Goal: Transaction & Acquisition: Purchase product/service

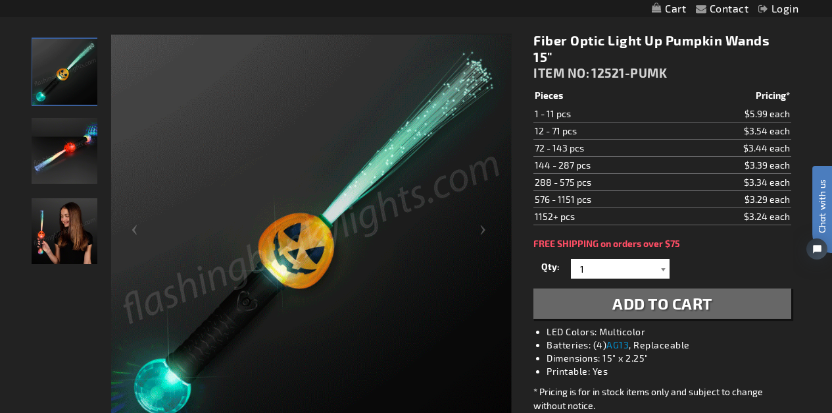
click at [665, 259] on div at bounding box center [663, 269] width 13 height 20
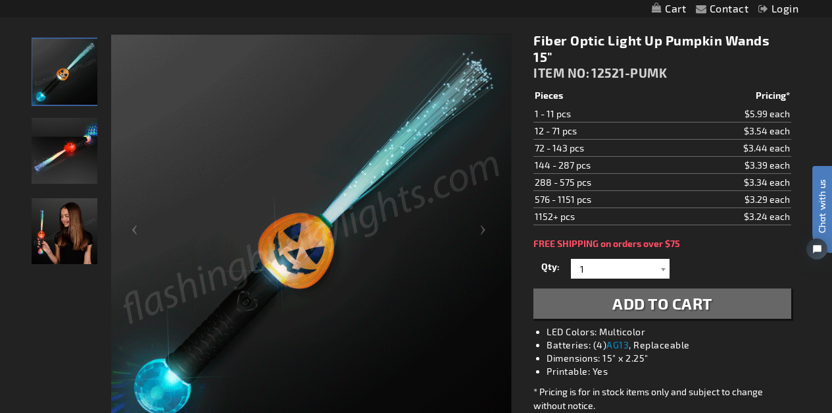
click at [671, 293] on span "Add to Cart" at bounding box center [663, 302] width 100 height 19
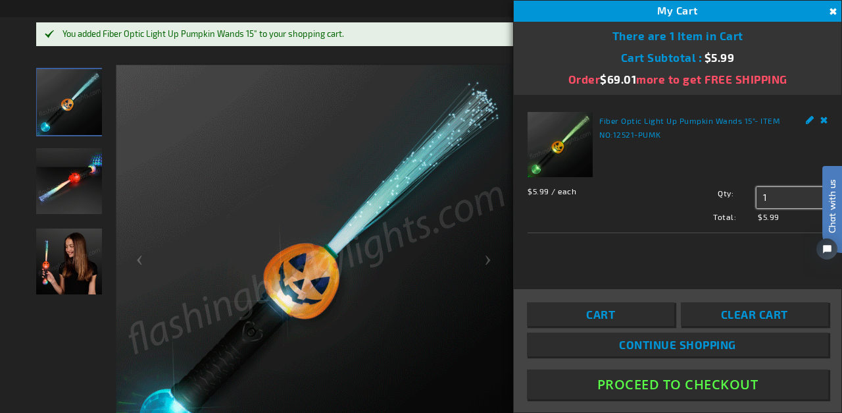
click at [772, 199] on input "1" at bounding box center [792, 197] width 71 height 21
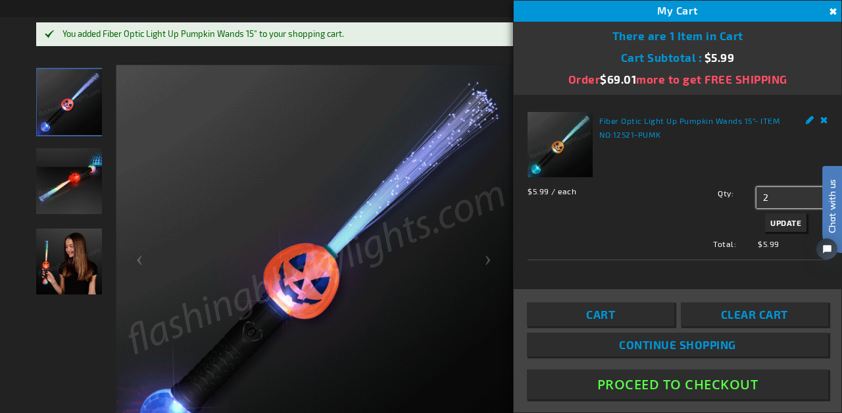
type input "2"
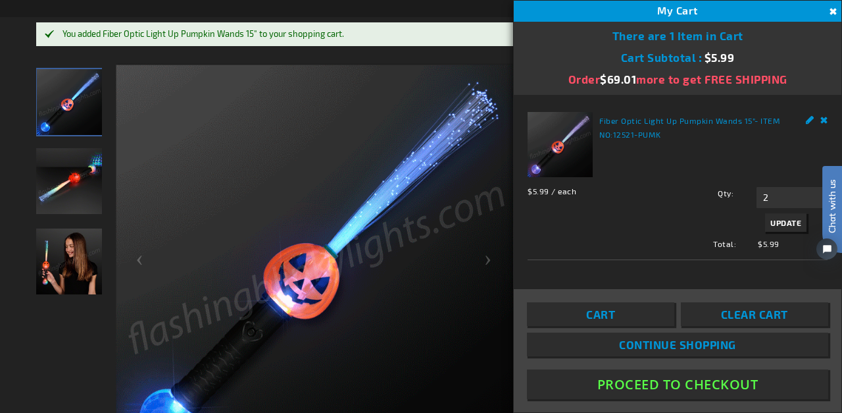
click at [782, 226] on span "Update" at bounding box center [785, 222] width 31 height 9
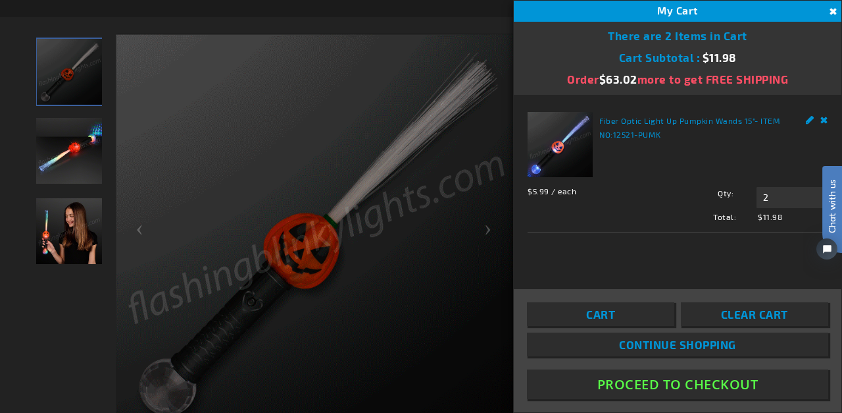
click at [694, 382] on button "Proceed To Checkout" at bounding box center [677, 384] width 301 height 30
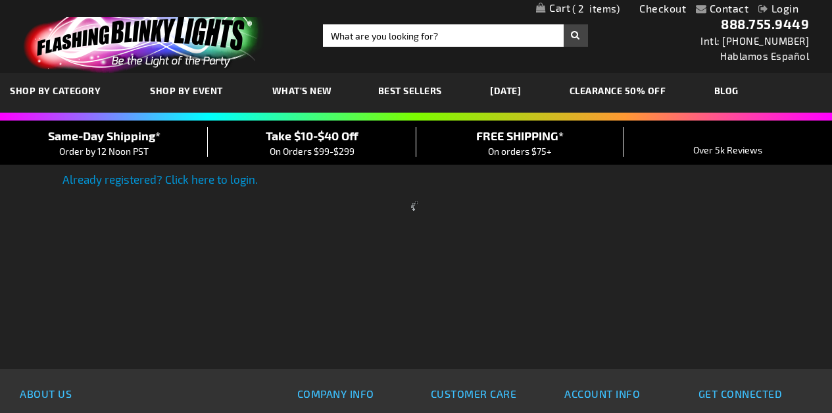
scroll to position [136, 0]
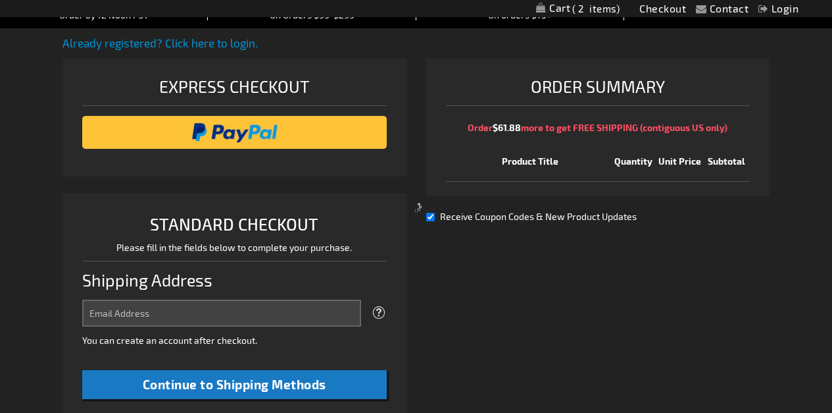
select select "US"
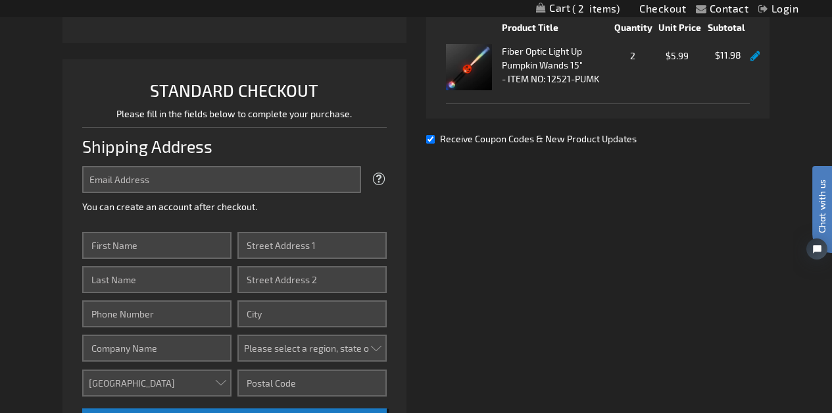
scroll to position [276, 0]
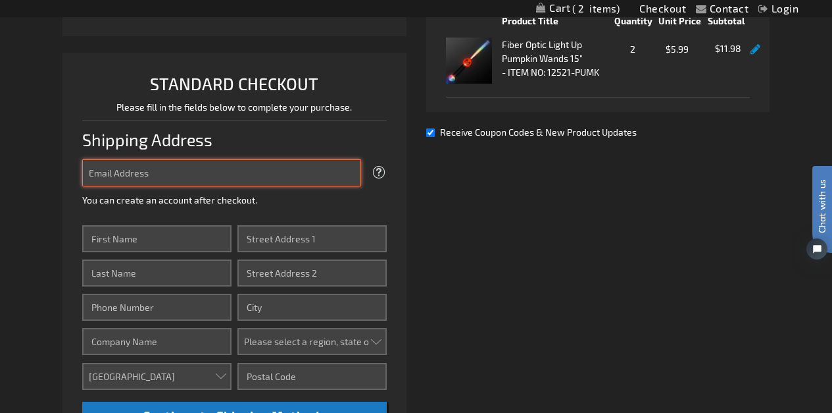
click at [141, 166] on input "Email Address" at bounding box center [221, 172] width 279 height 27
type input "DixieSheri@gmail.com"
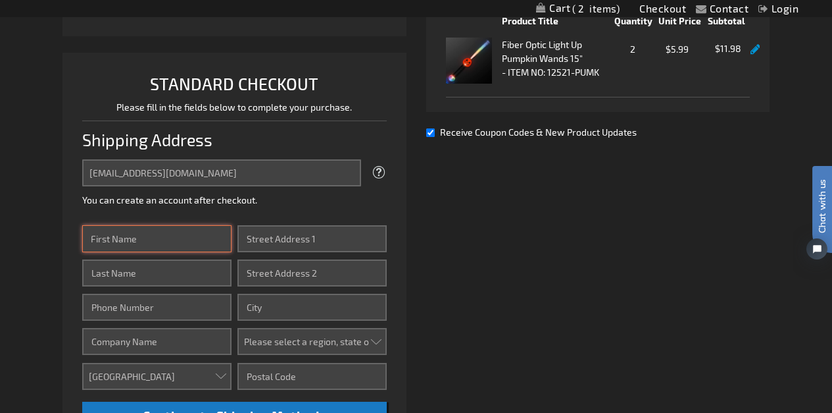
click at [160, 247] on input "First Name" at bounding box center [156, 238] width 149 height 27
type input "Sherri"
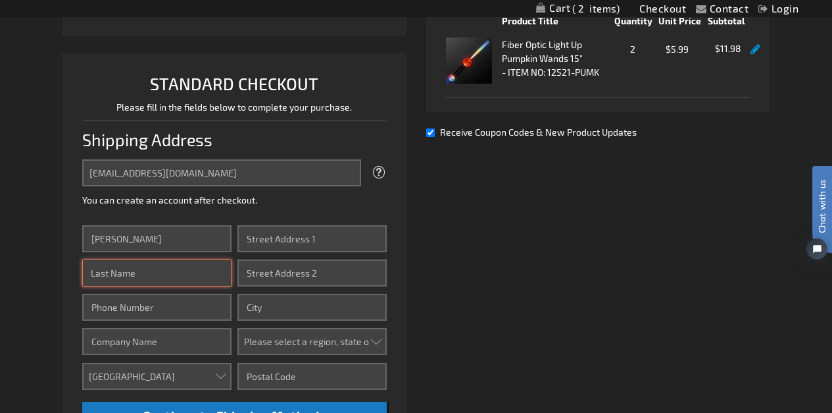
click at [166, 270] on input "Last Name" at bounding box center [156, 272] width 149 height 27
type input "CLARK"
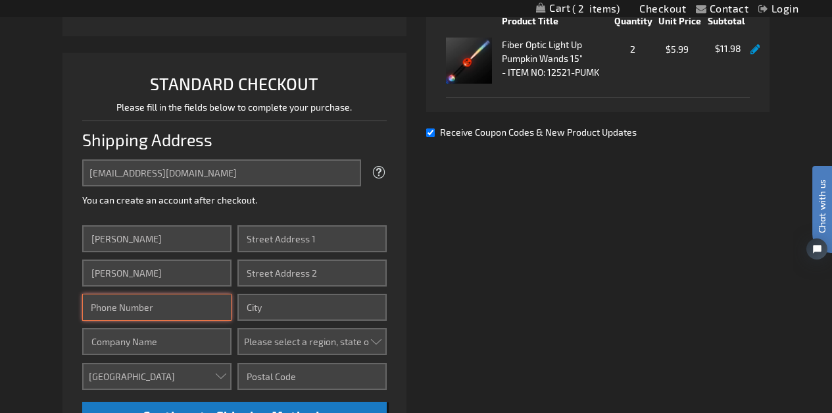
type input "3025889121"
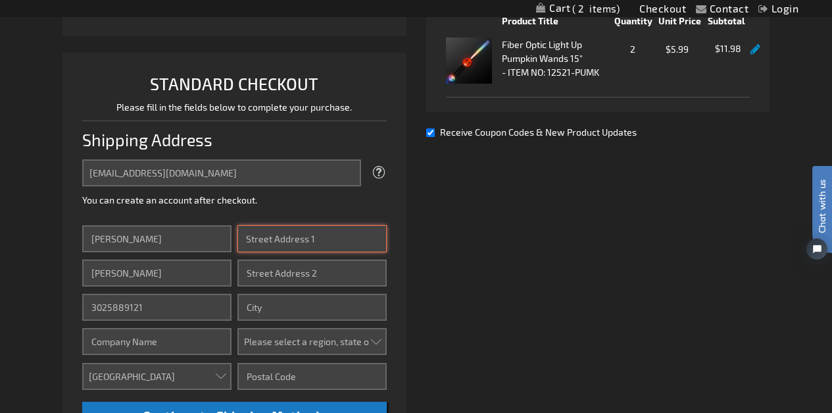
type input "142 ASPEN DR"
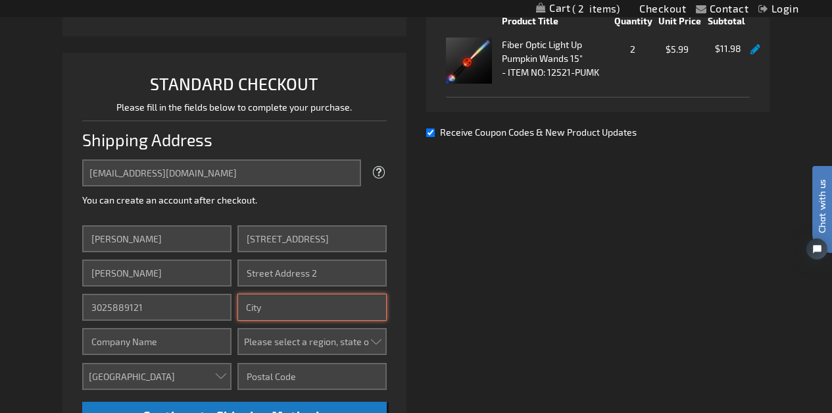
type input "NEWARK"
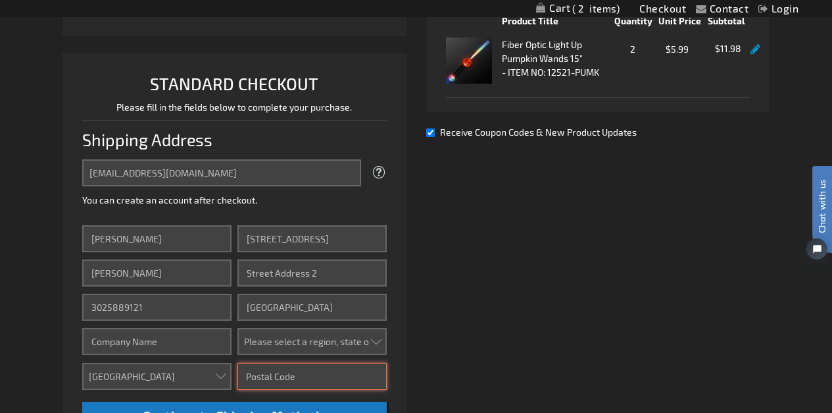
type input "19702"
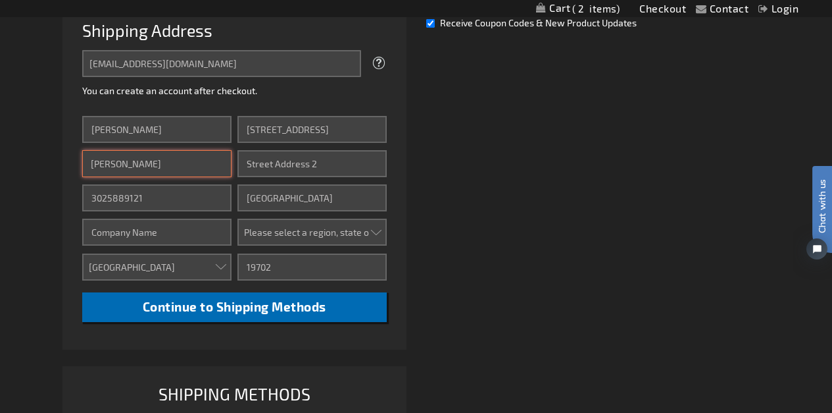
scroll to position [397, 0]
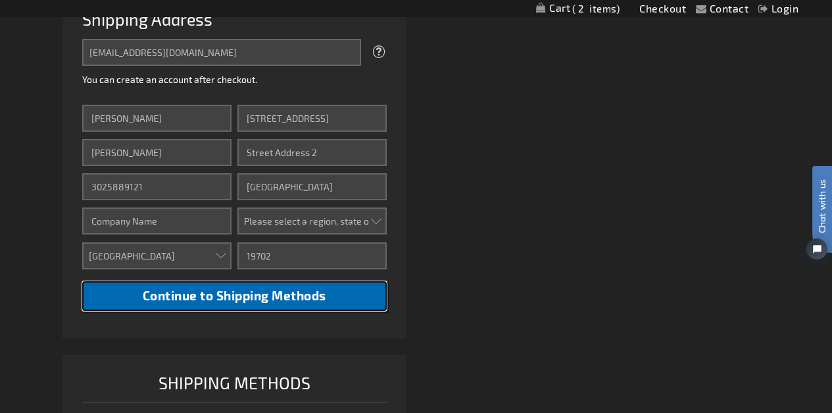
click at [286, 297] on span "Continue to Shipping Methods" at bounding box center [235, 295] width 184 height 15
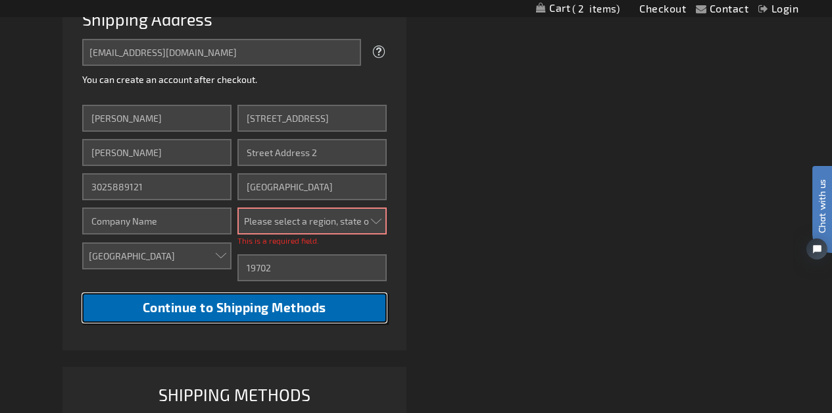
click at [292, 306] on span "Continue to Shipping Methods" at bounding box center [235, 306] width 184 height 15
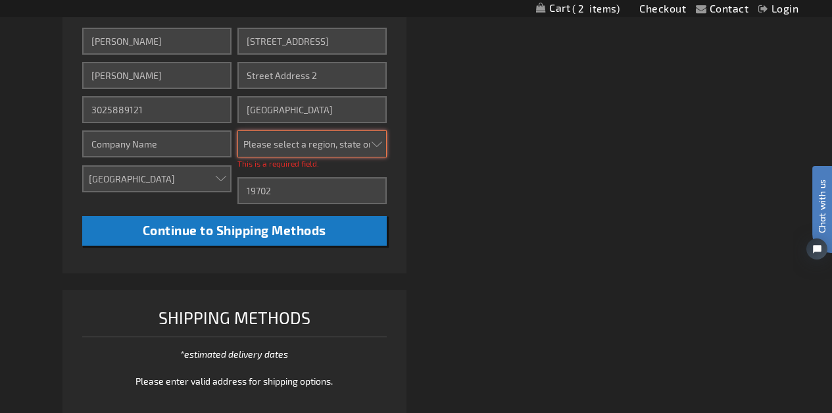
scroll to position [471, 0]
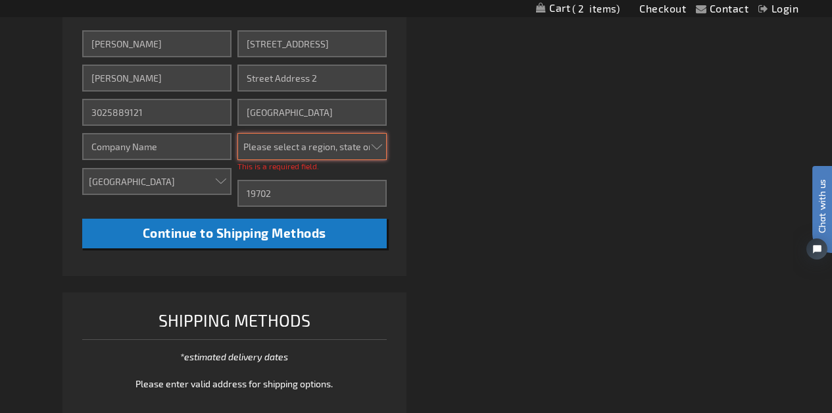
click at [345, 150] on select "Please select a region, state or province. Alabama Alaska Arizona Arkansas Cali…" at bounding box center [312, 146] width 149 height 27
select select "15"
click option "[US_STATE]" at bounding box center [0, 0] width 0 height 0
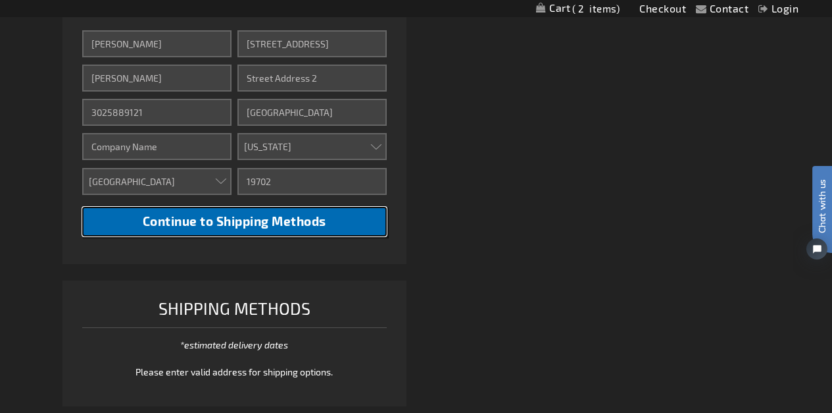
click at [284, 222] on span "Continue to Shipping Methods" at bounding box center [235, 220] width 184 height 15
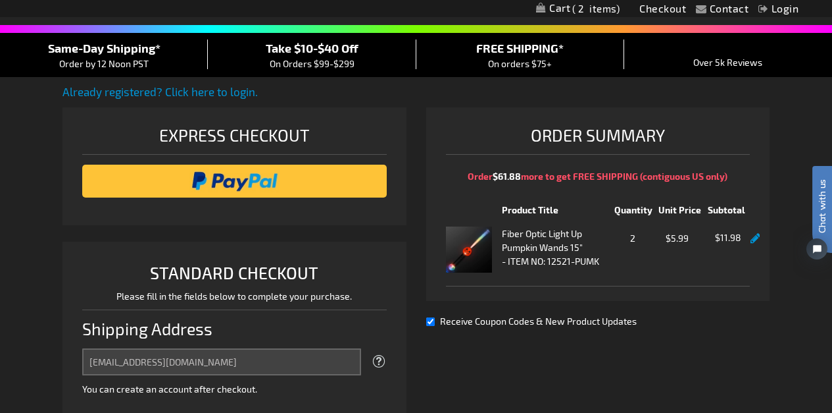
scroll to position [0, 0]
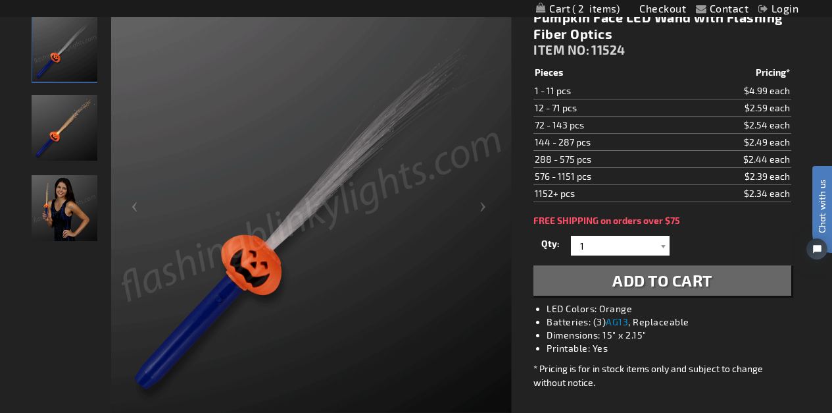
scroll to position [207, 0]
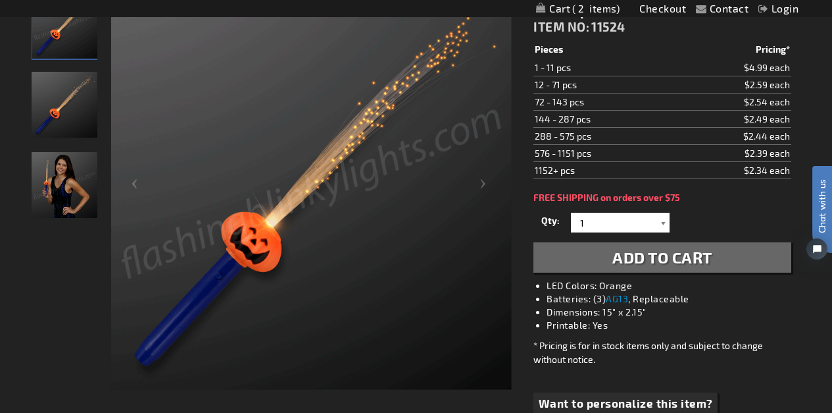
click at [666, 223] on div at bounding box center [663, 223] width 13 height 20
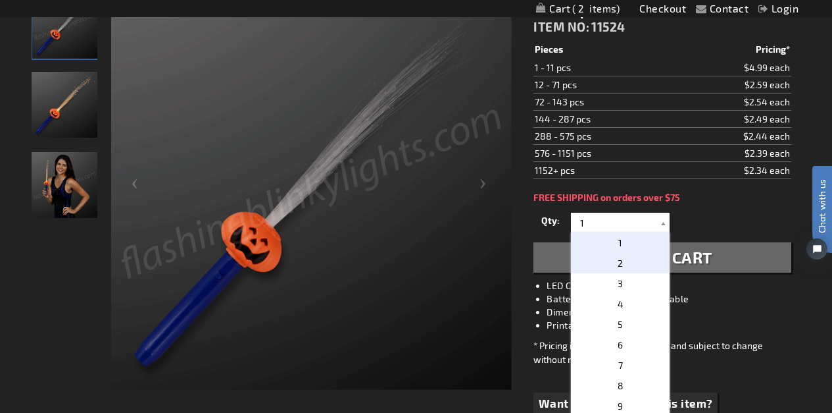
click at [643, 262] on p "2" at bounding box center [620, 263] width 99 height 20
type input "2"
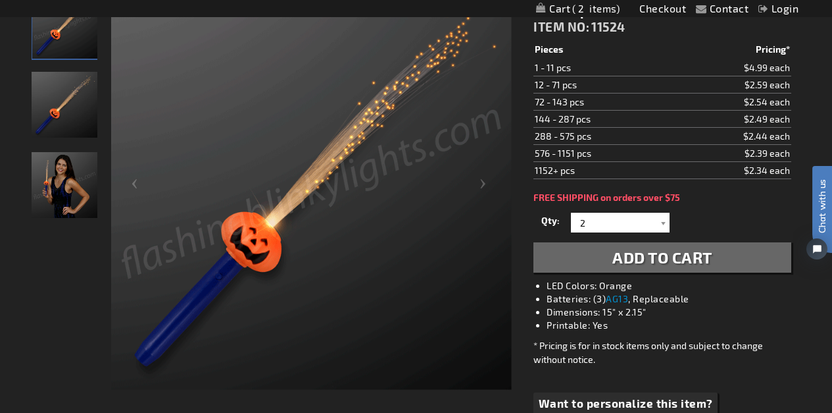
click at [672, 260] on span "Add to Cart" at bounding box center [663, 256] width 100 height 19
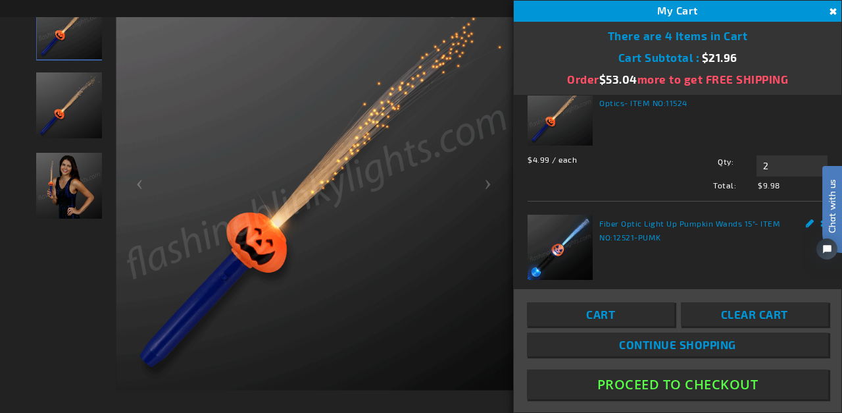
scroll to position [49, 0]
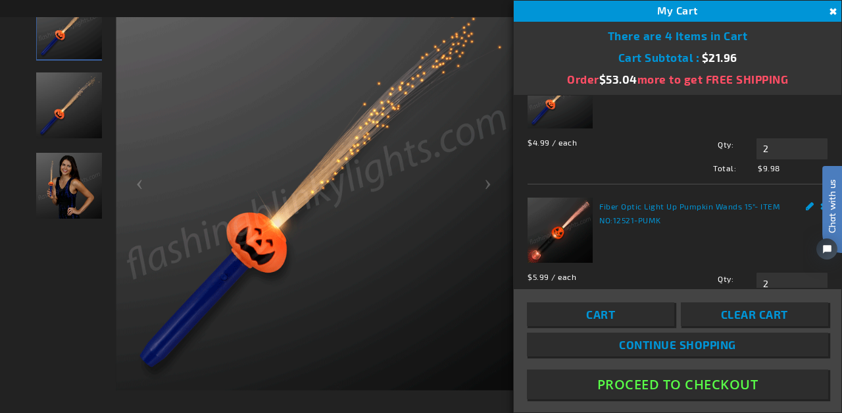
click at [815, 205] on div "Chat with us" at bounding box center [825, 226] width 33 height 92
click at [815, 206] on div "Chat with us" at bounding box center [825, 226] width 33 height 92
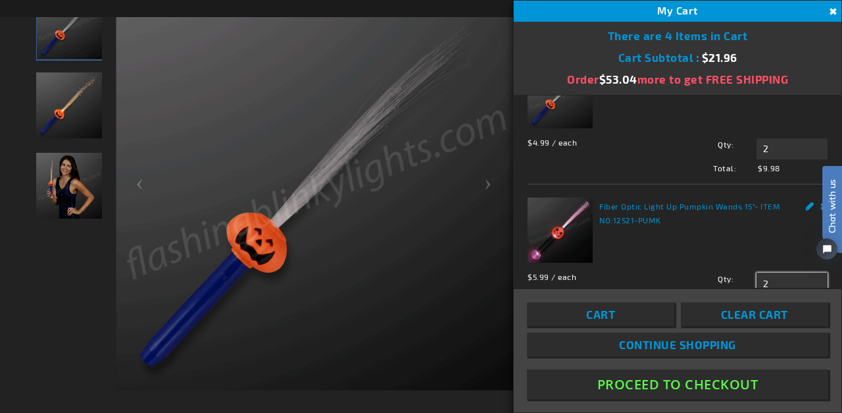
click at [763, 279] on input "2" at bounding box center [792, 282] width 71 height 21
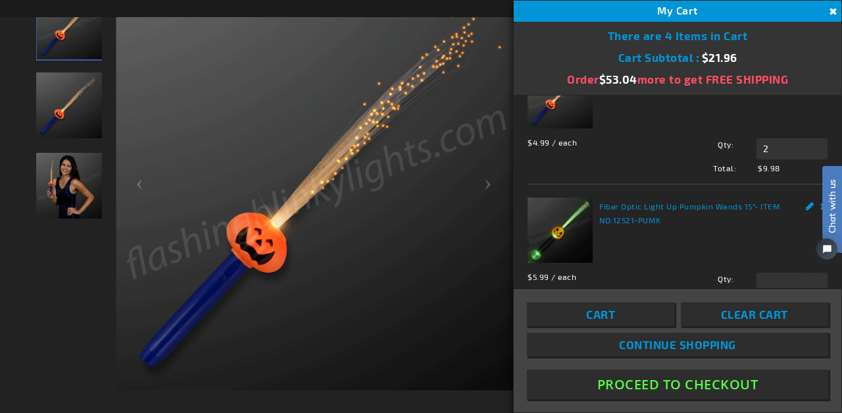
type input "2"
click at [774, 320] on span "Clear Cart" at bounding box center [754, 313] width 67 height 13
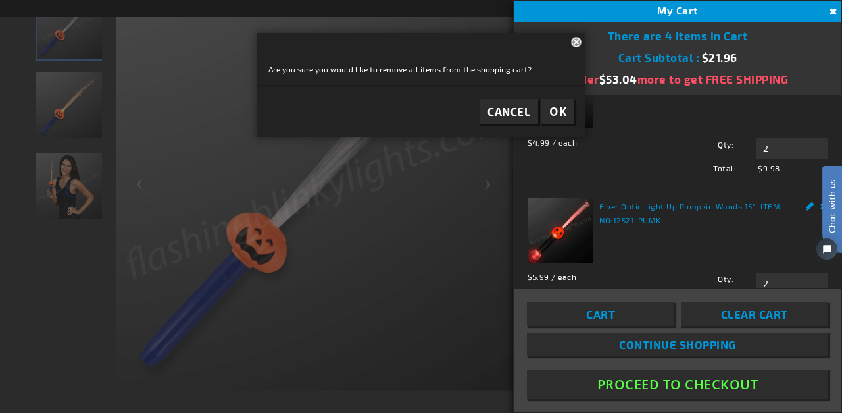
click at [559, 113] on span "OK" at bounding box center [557, 111] width 17 height 15
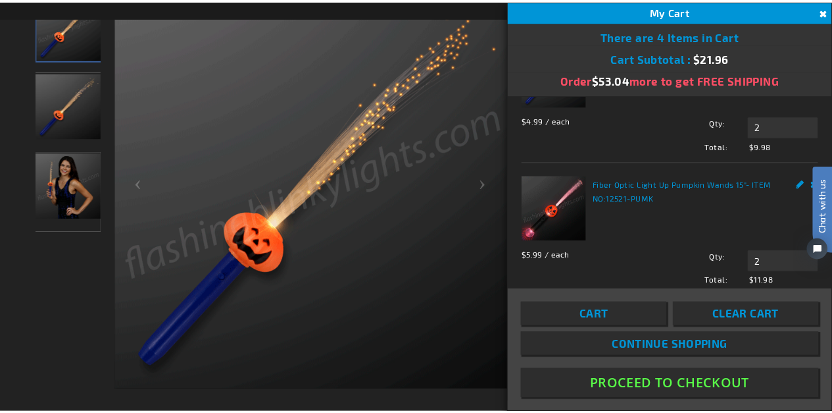
scroll to position [89, 0]
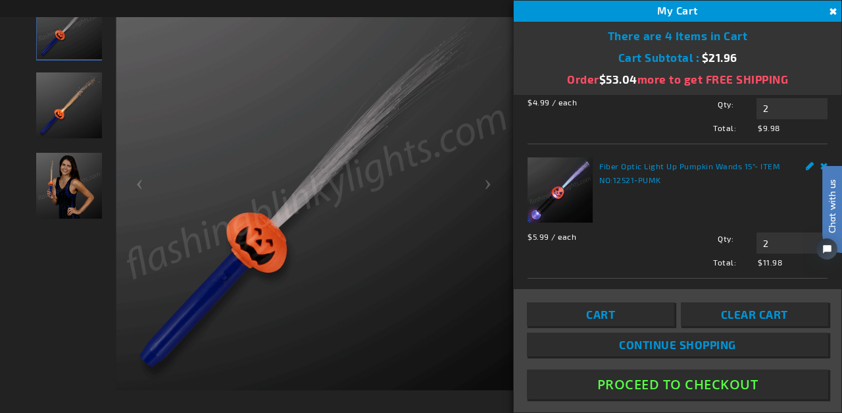
click at [699, 383] on button "Proceed To Checkout" at bounding box center [677, 384] width 301 height 30
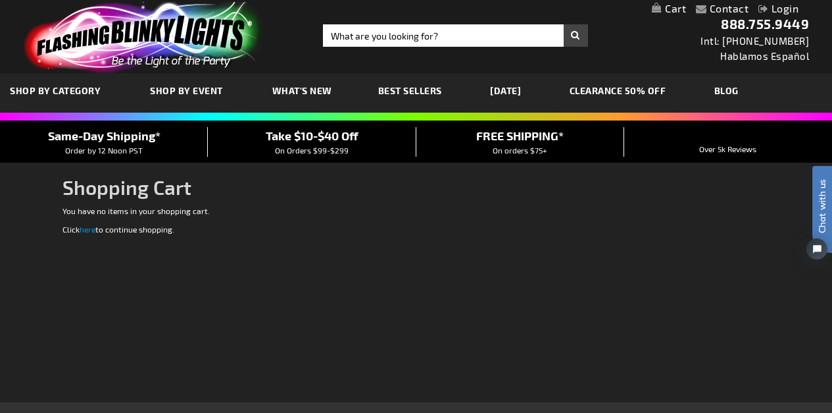
click at [152, 196] on span "Shopping Cart" at bounding box center [127, 187] width 129 height 24
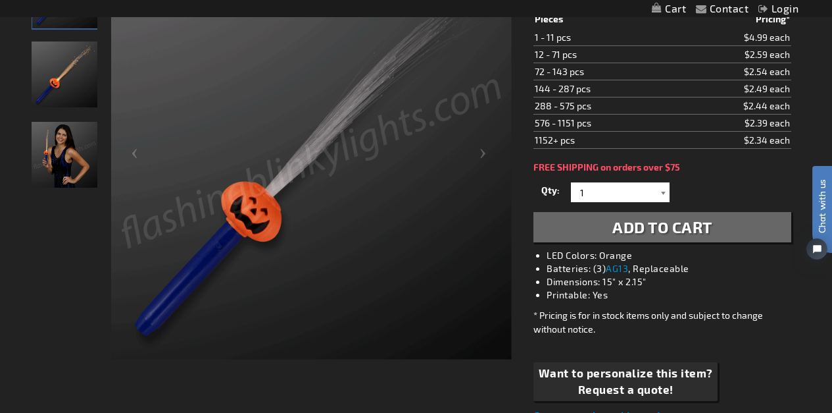
click at [663, 195] on div at bounding box center [663, 192] width 13 height 20
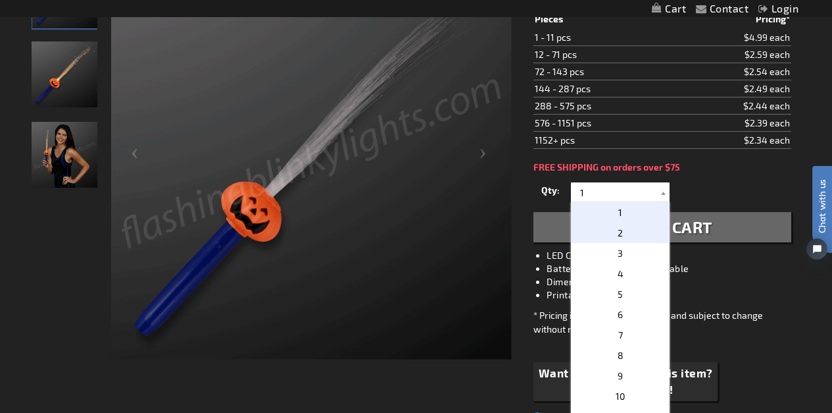
click at [632, 231] on p "2" at bounding box center [620, 232] width 99 height 20
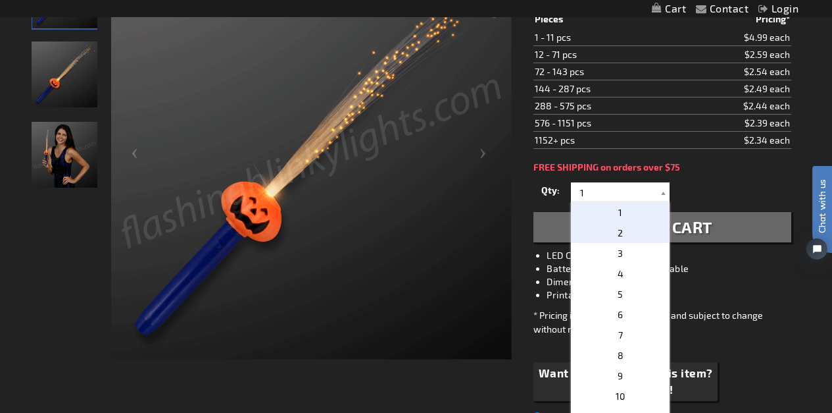
type input "2"
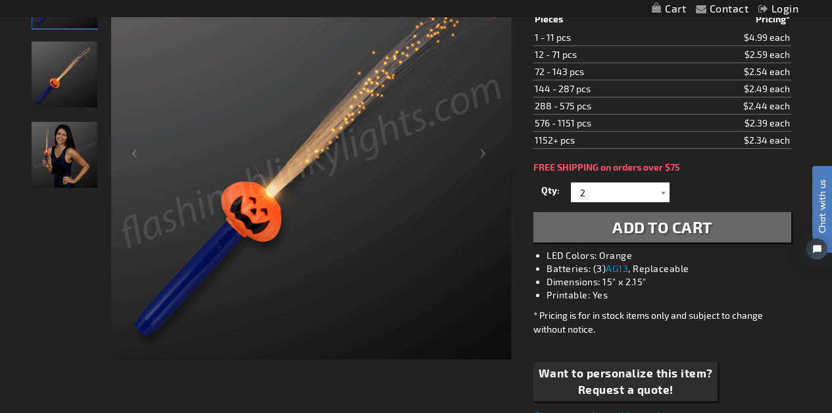
click at [645, 230] on span "Add to Cart" at bounding box center [663, 226] width 100 height 19
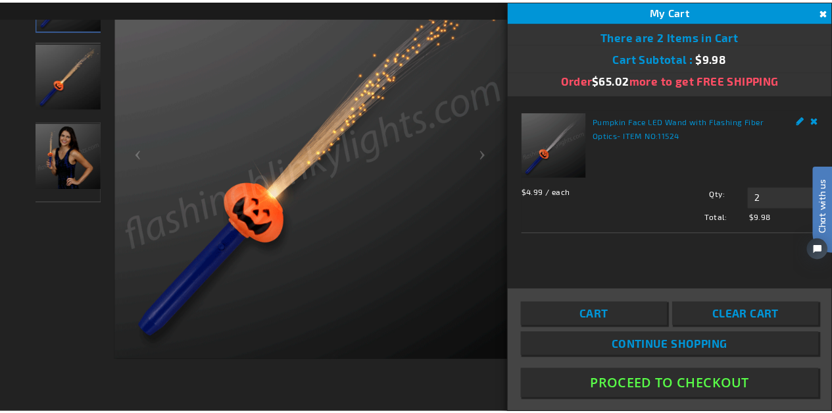
scroll to position [237, 0]
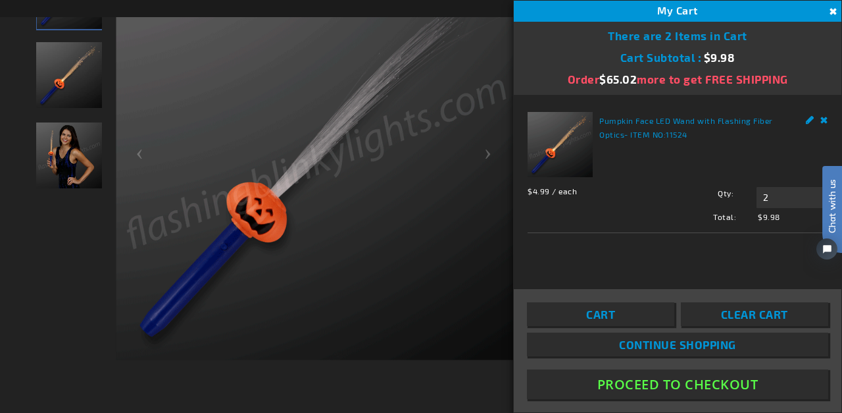
click at [655, 378] on button "Proceed To Checkout" at bounding box center [677, 384] width 301 height 30
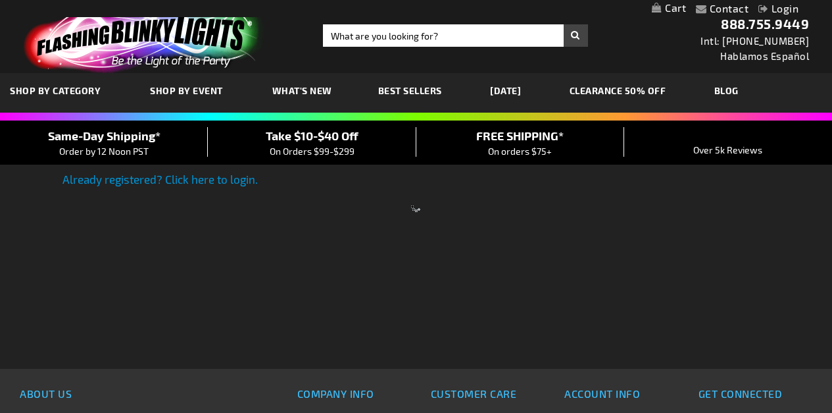
select select "US"
select select "15"
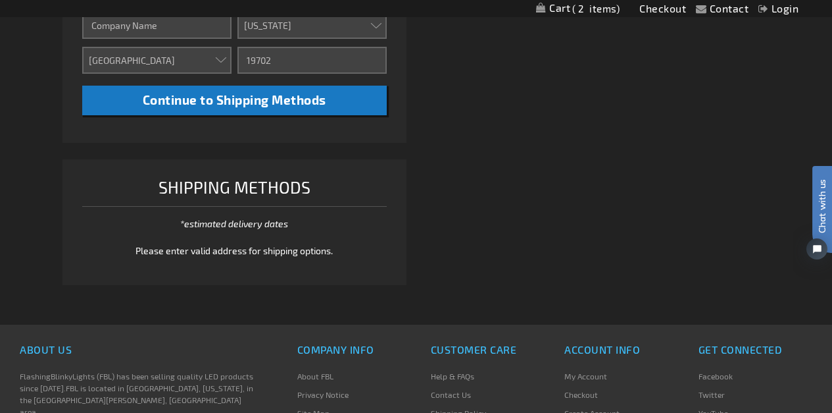
scroll to position [596, 0]
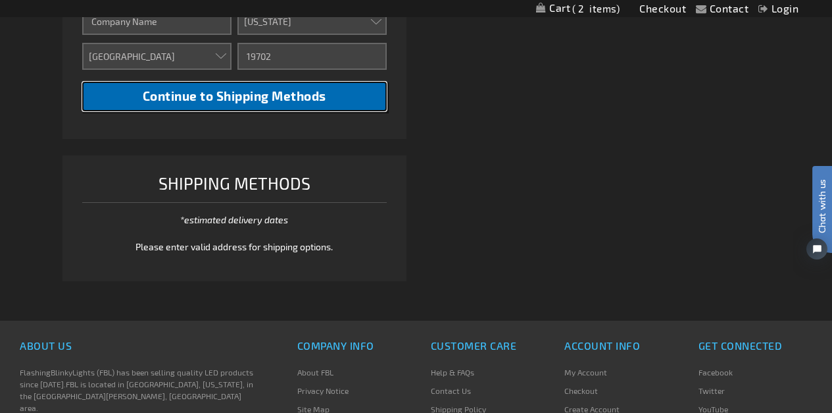
click at [266, 97] on span "Continue to Shipping Methods" at bounding box center [235, 95] width 184 height 15
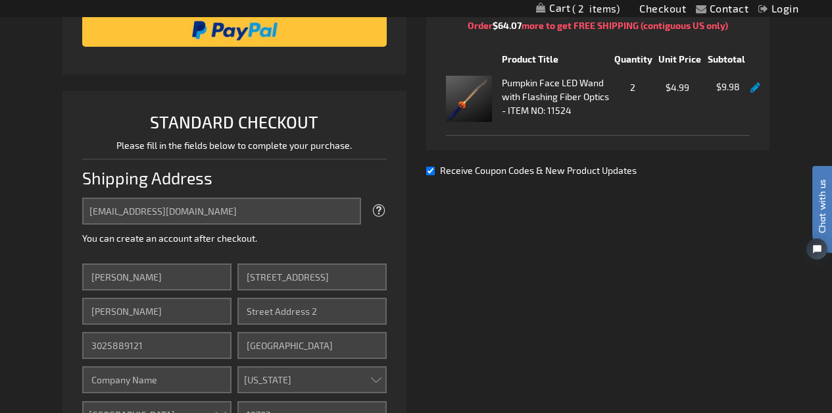
scroll to position [0, 0]
